Goal: Task Accomplishment & Management: Manage account settings

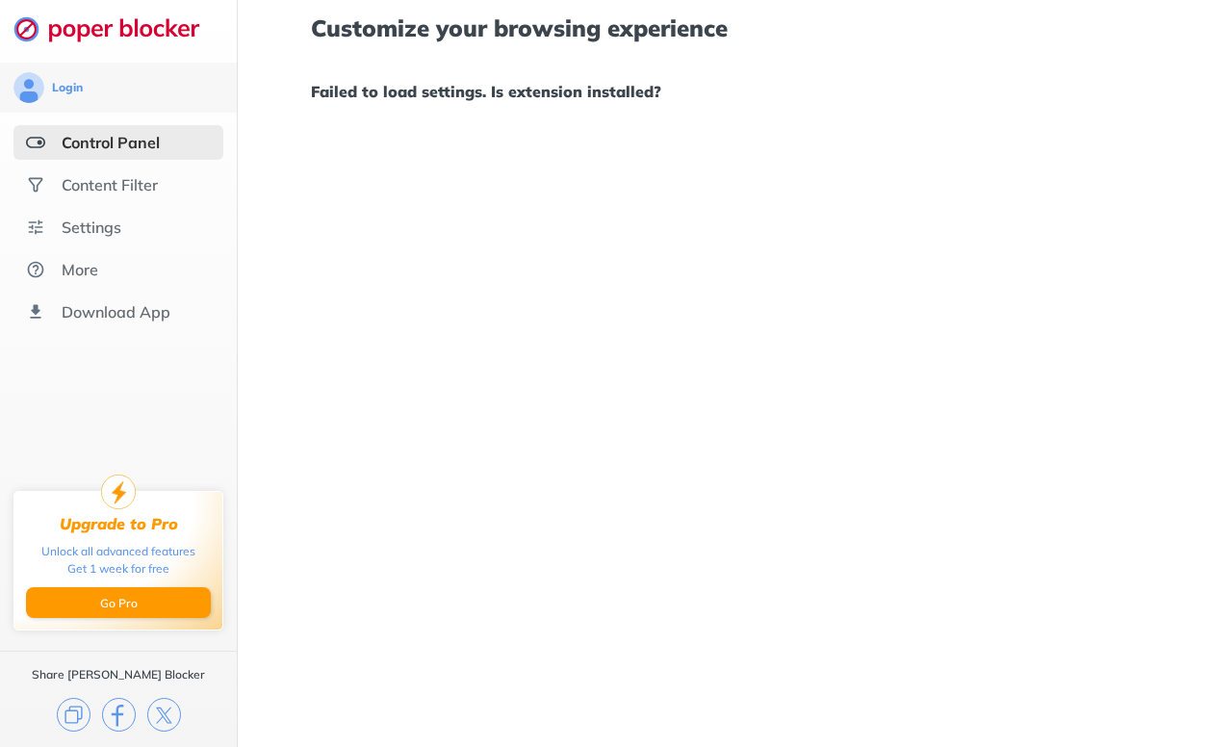
click at [36, 141] on img at bounding box center [35, 142] width 19 height 19
click at [69, 175] on div "Content Filter" at bounding box center [110, 184] width 96 height 19
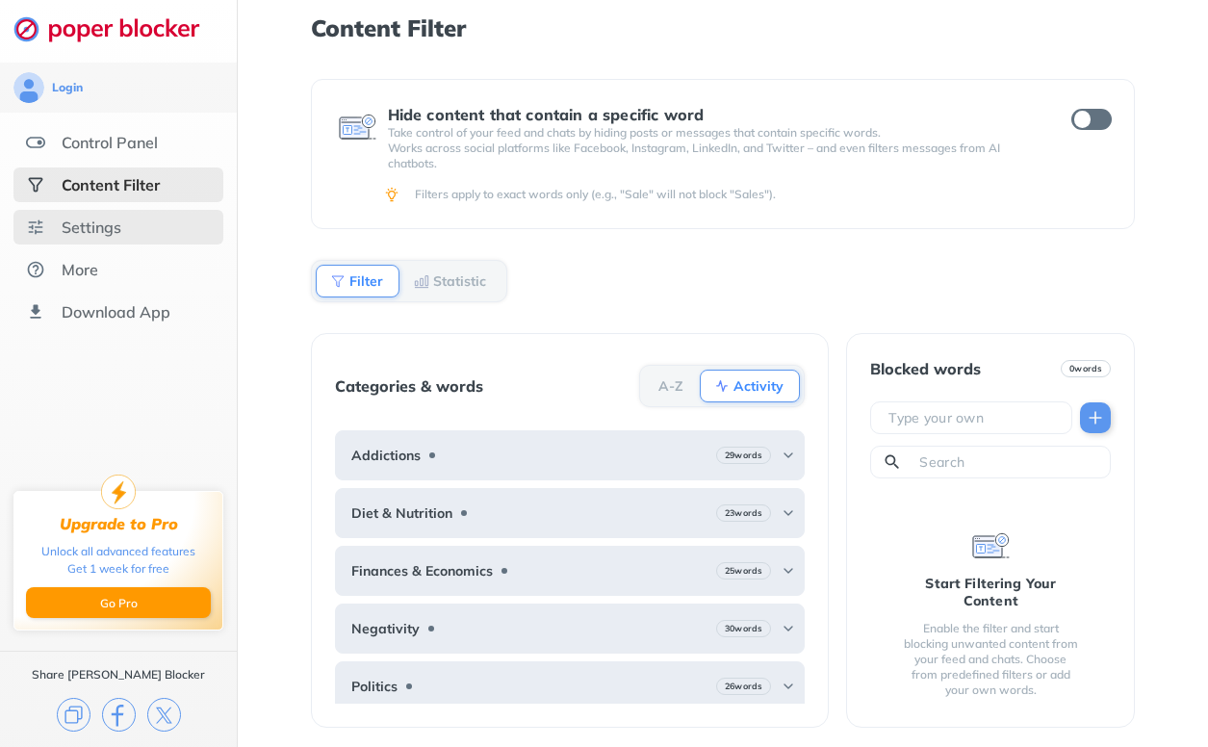
click at [125, 231] on div "Settings" at bounding box center [118, 227] width 210 height 35
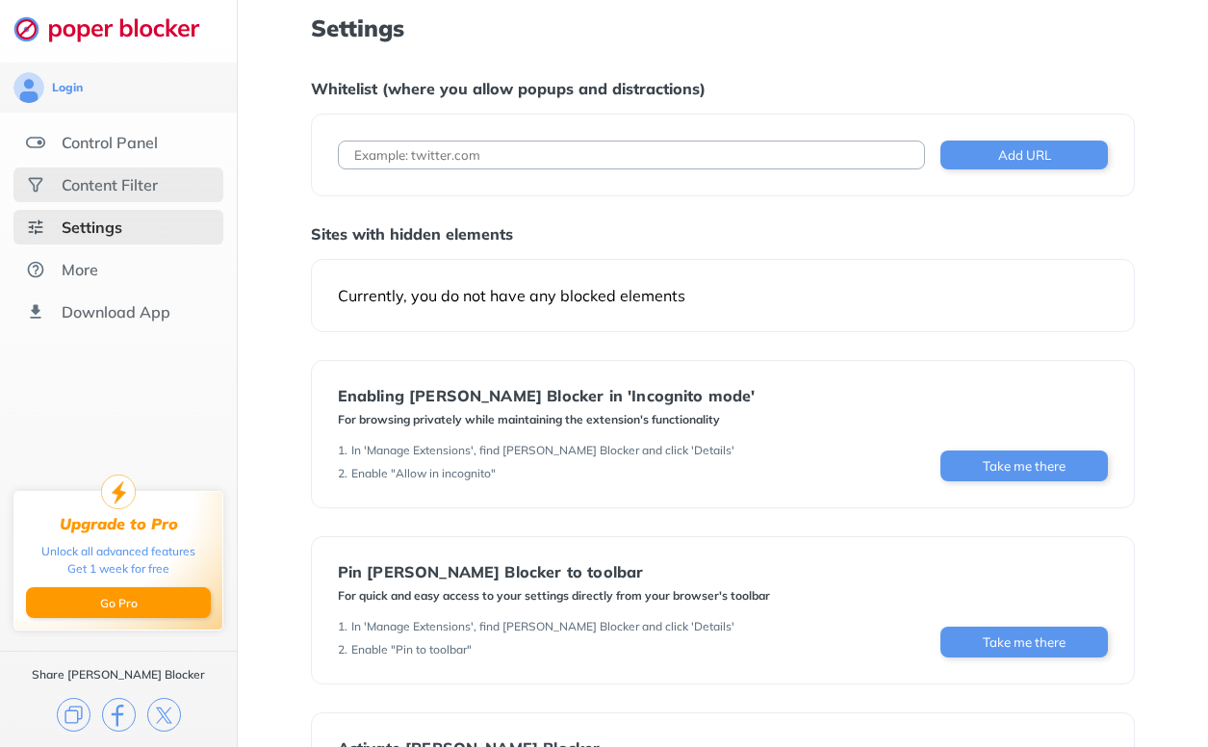
click at [134, 197] on div "Content Filter" at bounding box center [118, 185] width 210 height 35
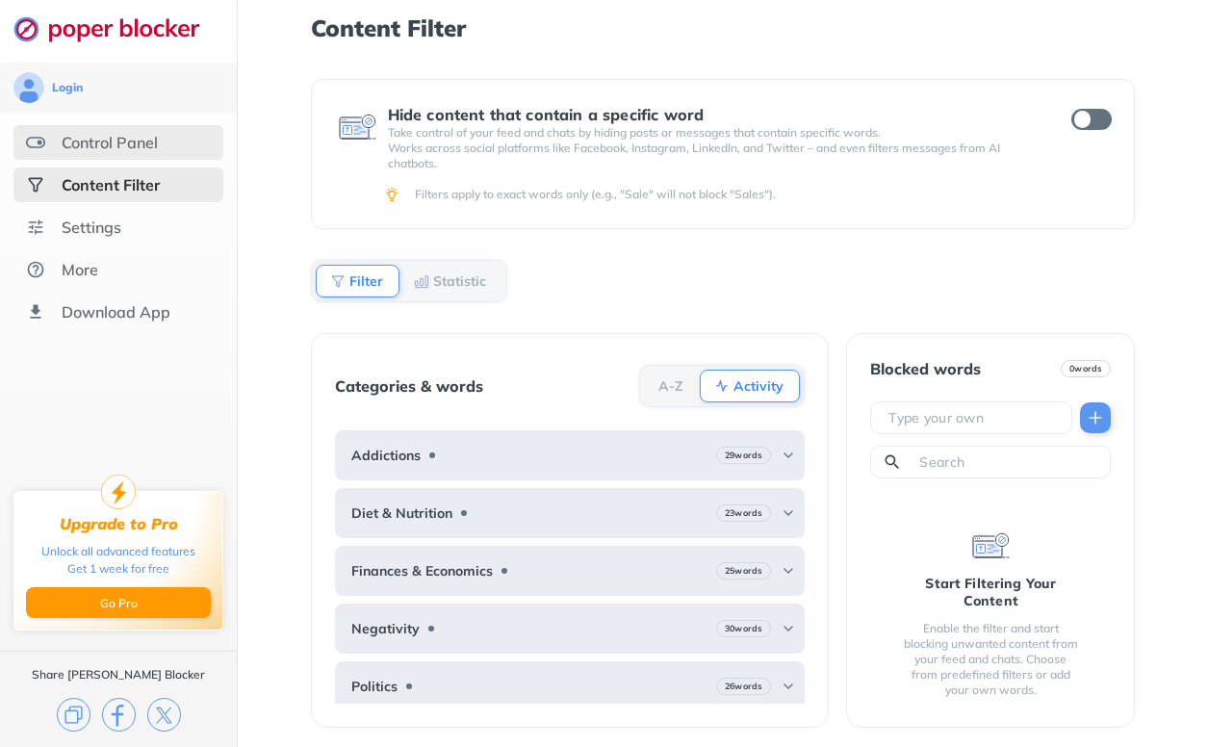
click at [146, 147] on div "Control Panel" at bounding box center [110, 142] width 96 height 19
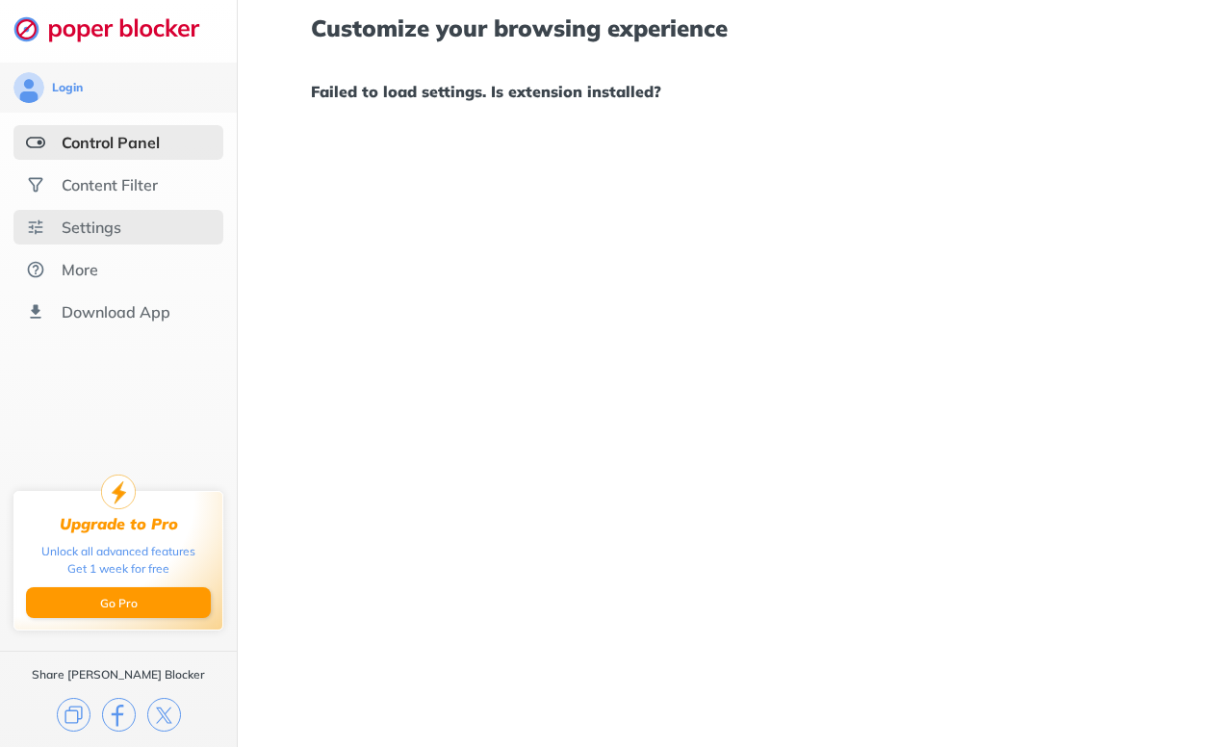
click at [100, 226] on div "Settings" at bounding box center [92, 227] width 60 height 19
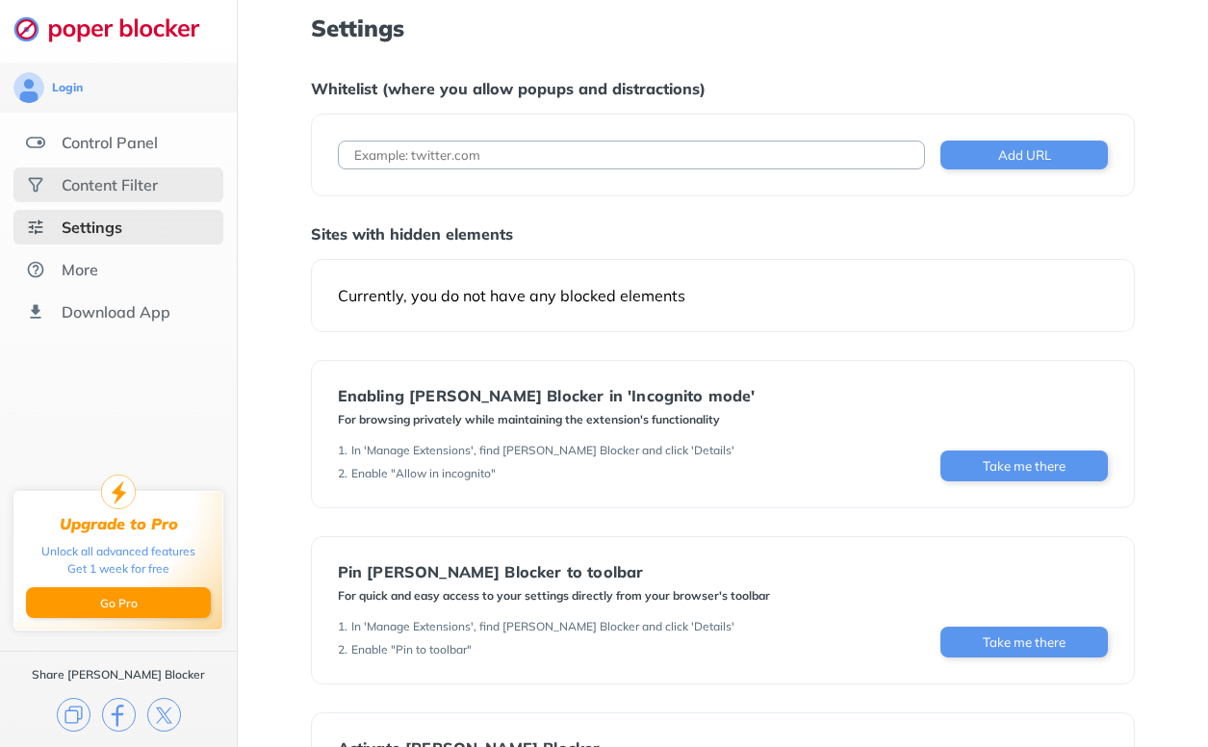
click at [104, 193] on div "Content Filter" at bounding box center [110, 184] width 96 height 19
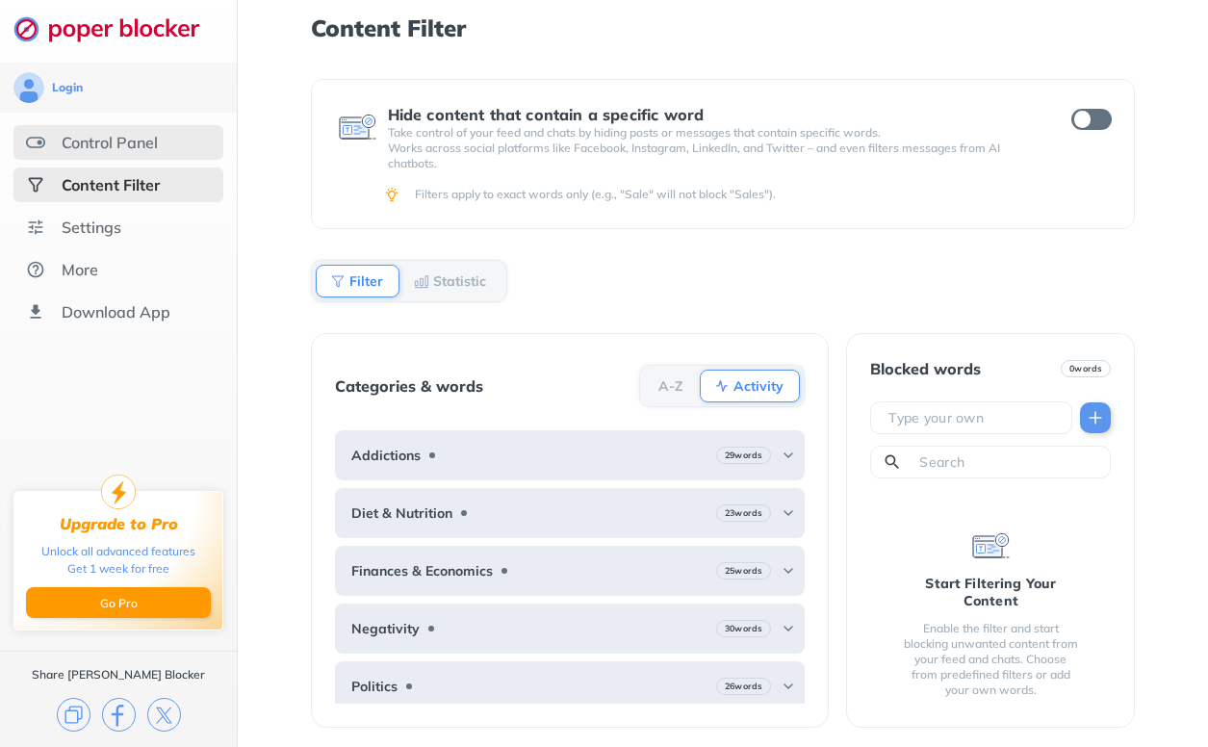
click at [72, 140] on div "Control Panel" at bounding box center [110, 142] width 96 height 19
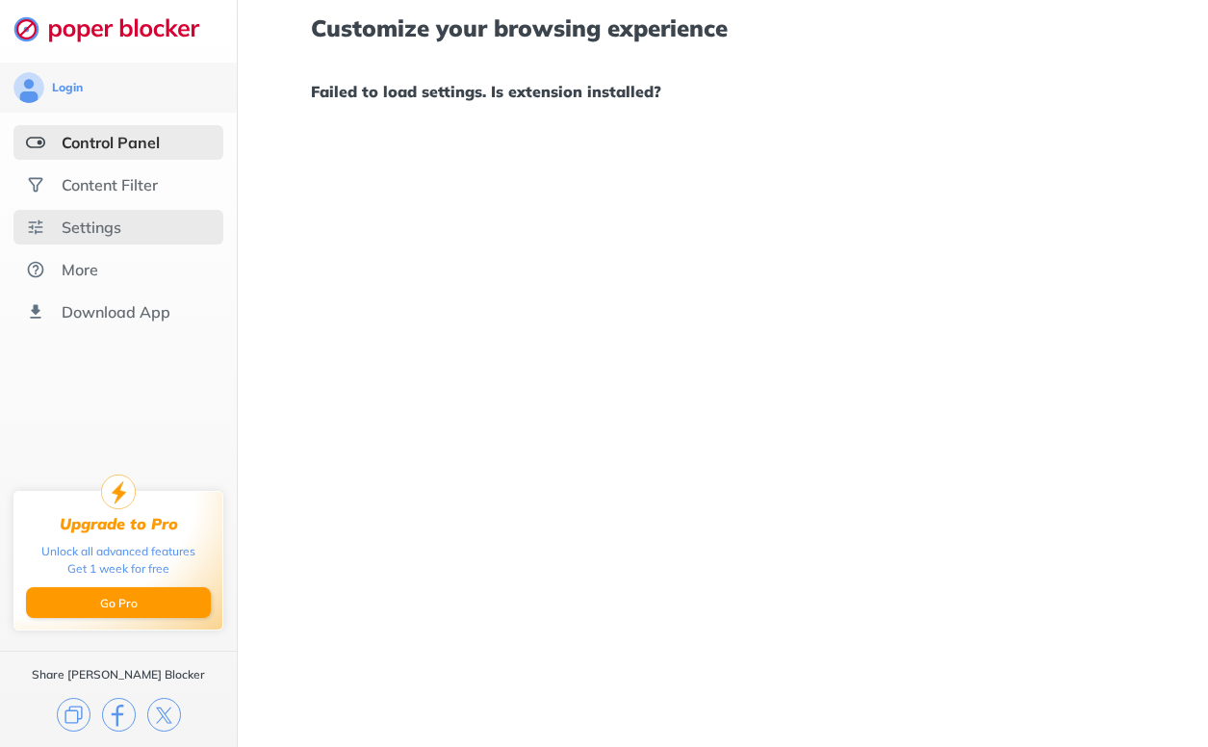
click at [78, 237] on div "Settings" at bounding box center [118, 227] width 210 height 35
